Goal: Find specific page/section: Find specific page/section

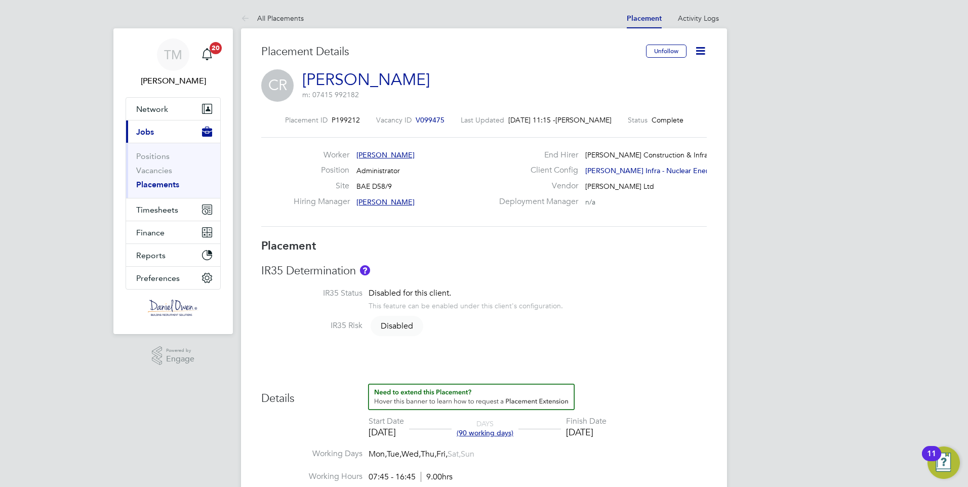
click at [149, 131] on span "Jobs" at bounding box center [145, 132] width 18 height 10
click at [267, 12] on li "All Placements" at bounding box center [272, 18] width 63 height 20
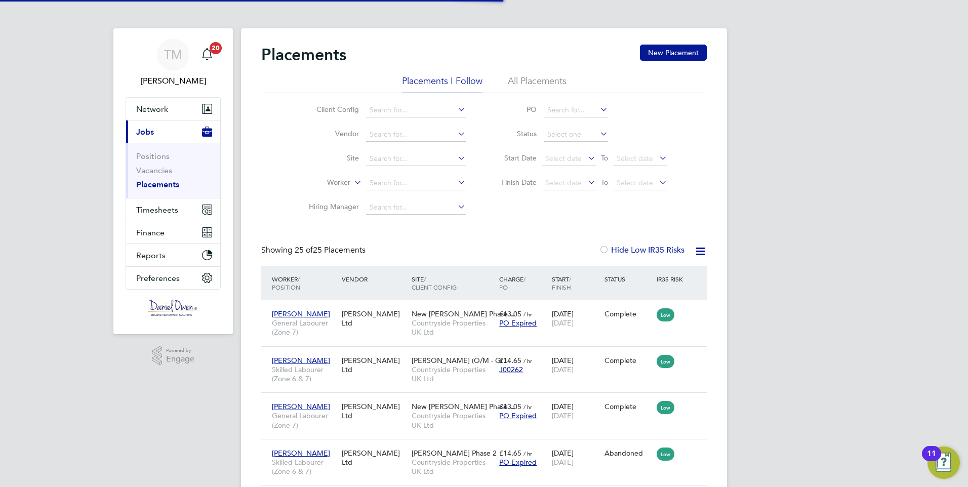
scroll to position [5, 5]
click at [157, 168] on link "Vacancies" at bounding box center [154, 171] width 36 height 10
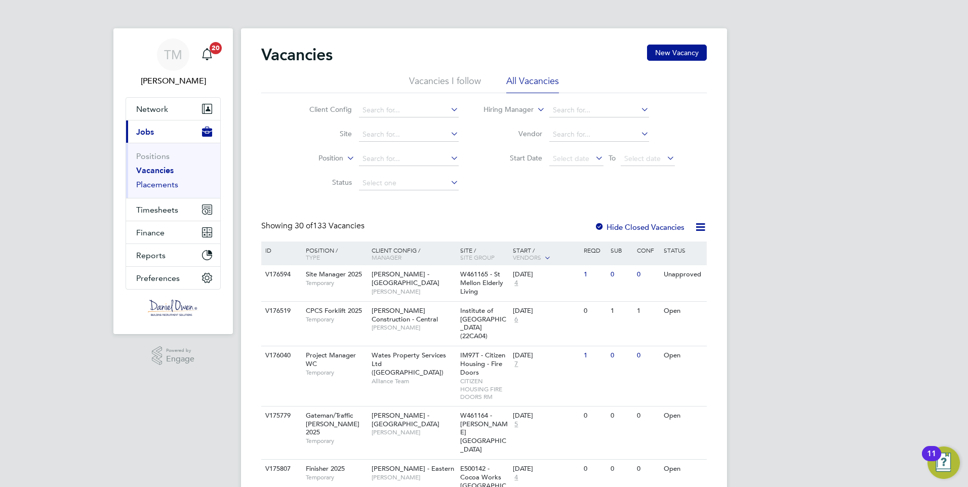
click at [148, 188] on link "Placements" at bounding box center [157, 185] width 42 height 10
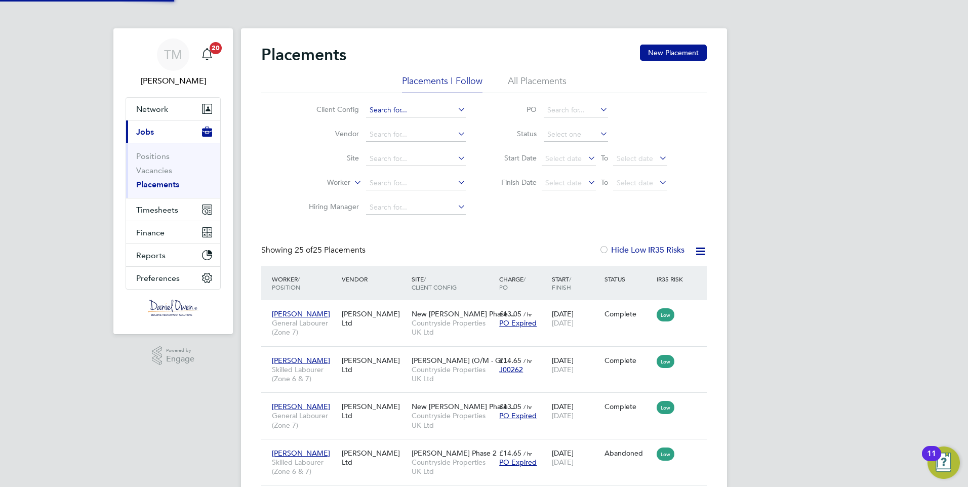
click at [411, 115] on input at bounding box center [416, 110] width 100 height 14
type input "stuart"
click at [167, 106] on span "Network" at bounding box center [152, 109] width 32 height 10
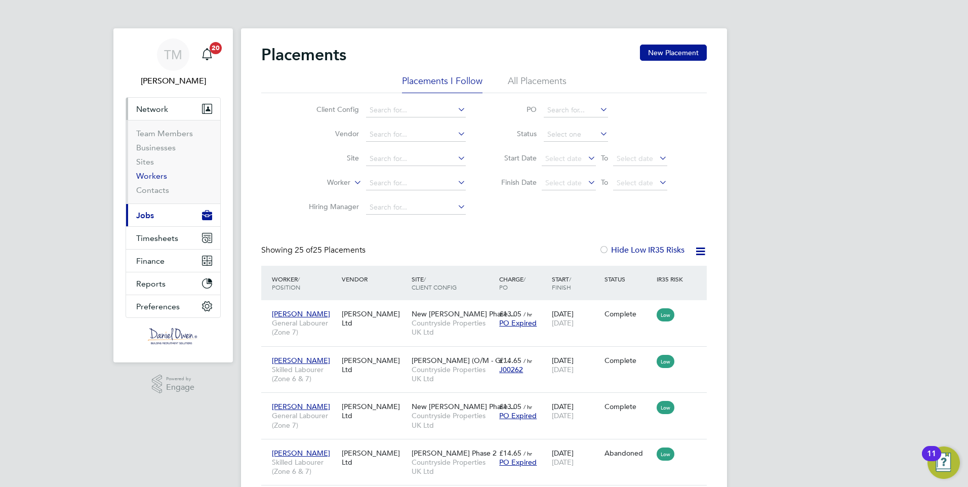
click at [148, 173] on link "Workers" at bounding box center [151, 176] width 31 height 10
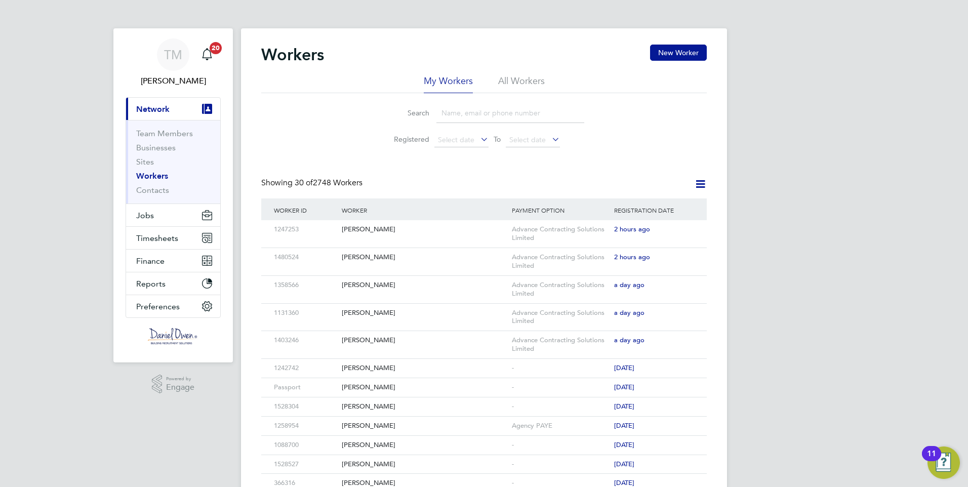
click at [472, 112] on input at bounding box center [510, 113] width 148 height 20
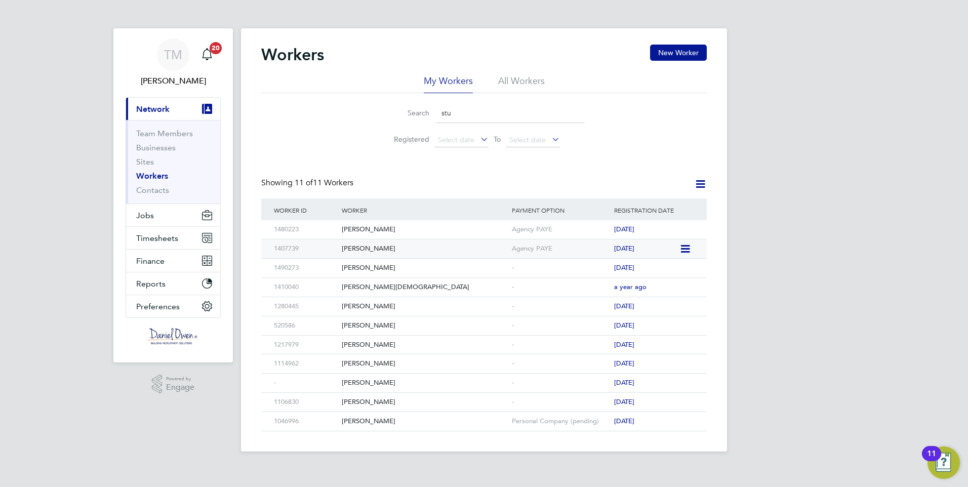
type input "stu"
click at [423, 246] on div "[PERSON_NAME]" at bounding box center [424, 249] width 170 height 19
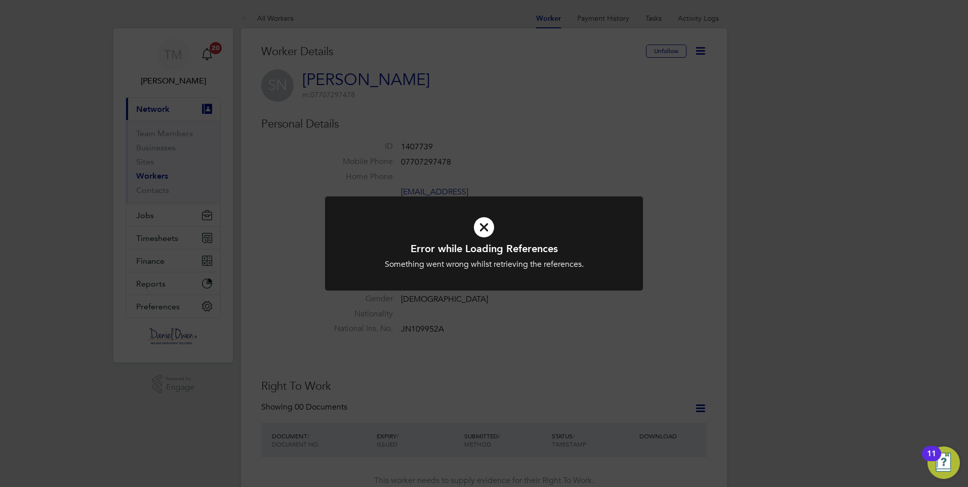
click at [485, 231] on icon at bounding box center [483, 227] width 263 height 39
